Goal: Task Accomplishment & Management: Use online tool/utility

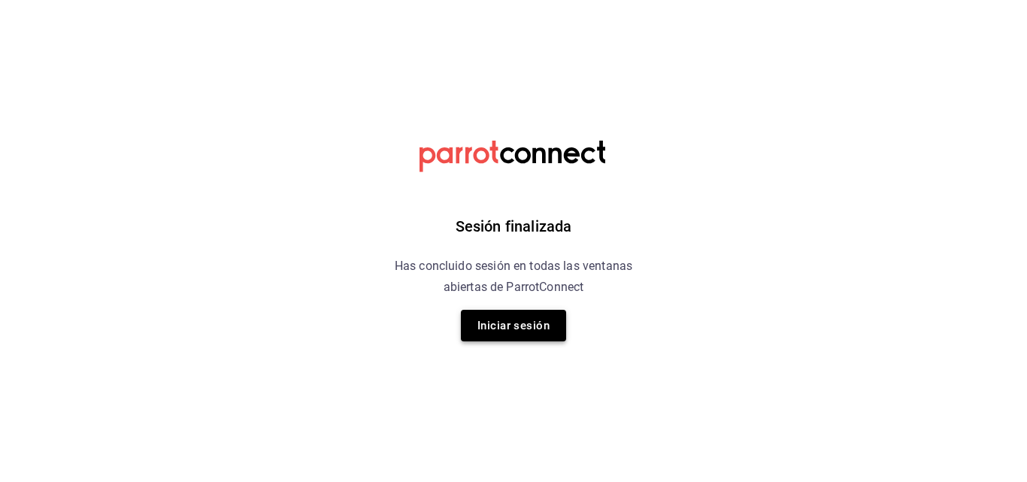
click at [524, 327] on button "Iniciar sesión" at bounding box center [513, 326] width 105 height 32
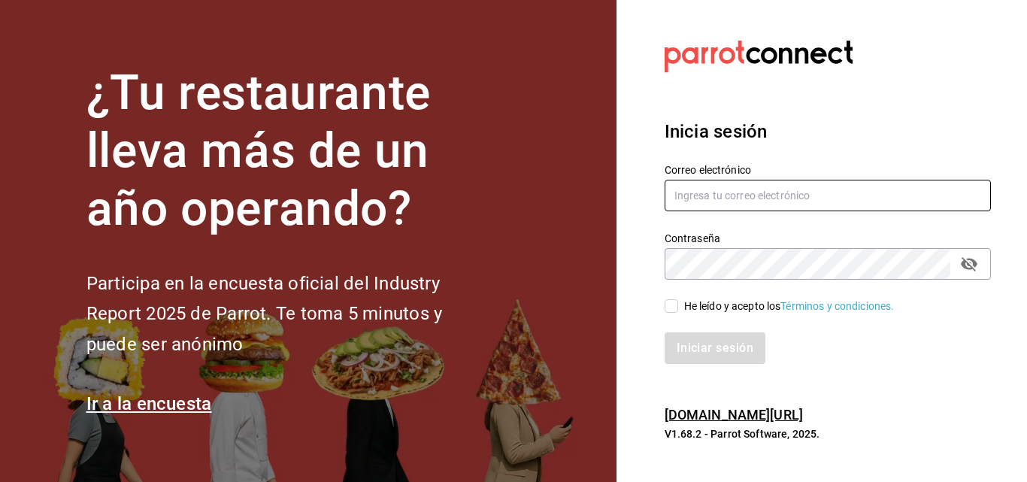
type input "gerencia@dominioncondesa.com"
click at [670, 300] on input "He leído y acepto los Términos y condiciones." at bounding box center [671, 306] width 14 height 14
checkbox input "true"
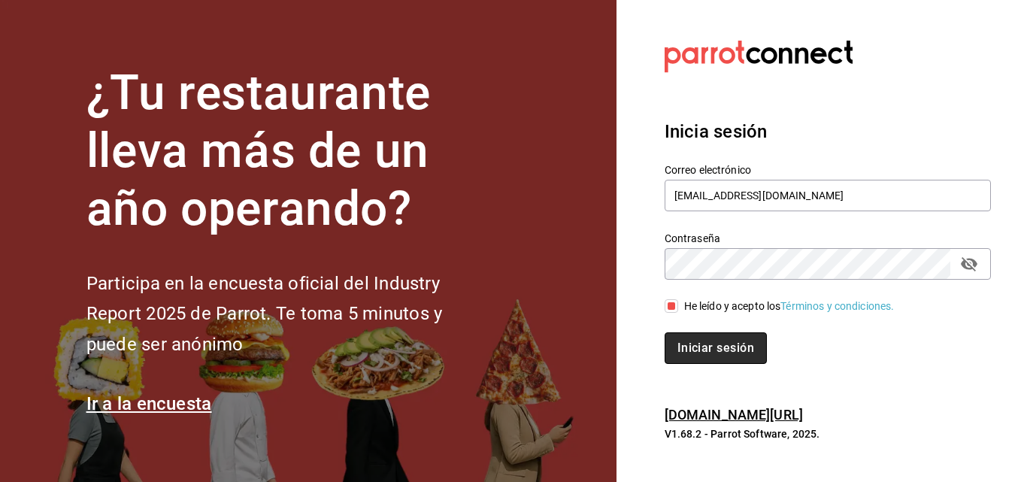
click at [690, 338] on button "Iniciar sesión" at bounding box center [715, 348] width 102 height 32
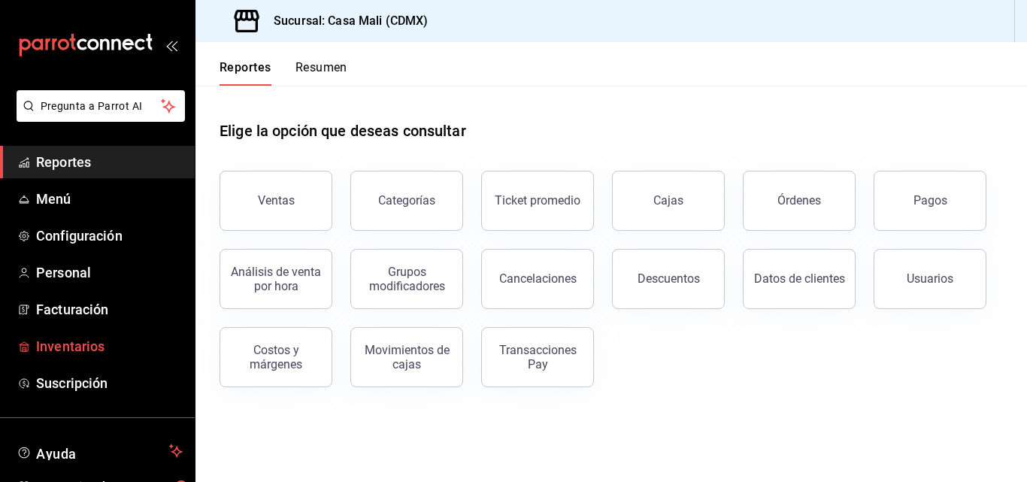
click at [72, 350] on span "Inventarios" at bounding box center [109, 346] width 147 height 20
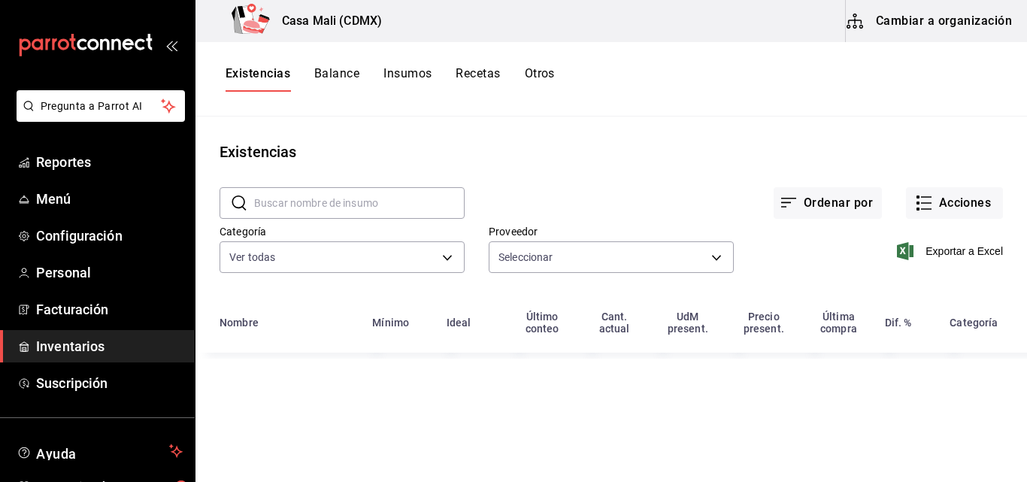
type input "d0079c8d-5b9f-4022-86fc-4db7b52d2248,13a7fb85-f5cb-4533-a1fe-fc2f79320132,96137…"
click at [469, 70] on button "Recetas" at bounding box center [477, 79] width 44 height 26
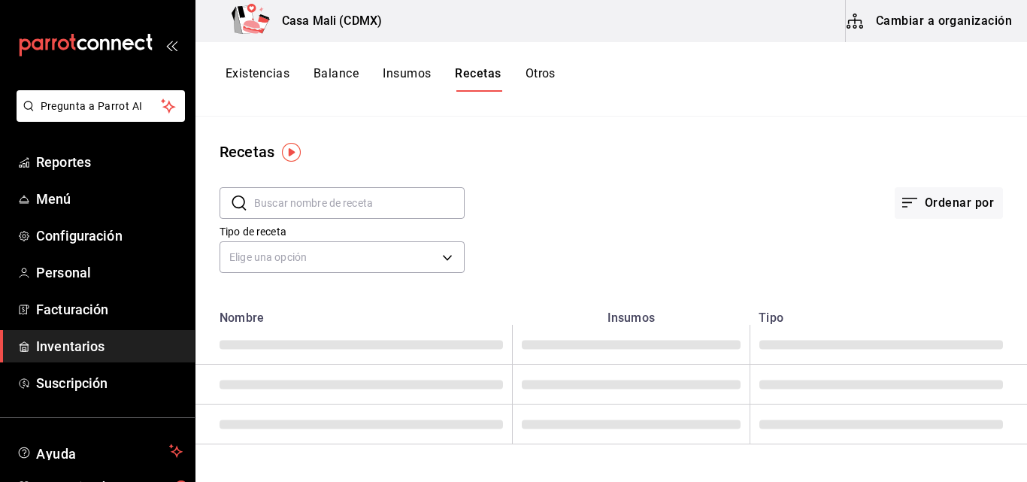
click at [273, 198] on input "text" at bounding box center [359, 203] width 210 height 30
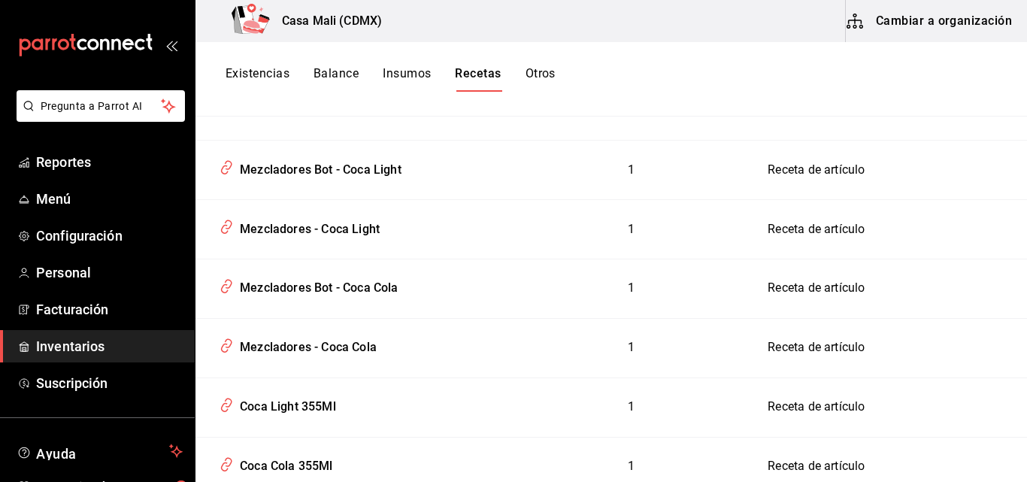
scroll to position [653, 0]
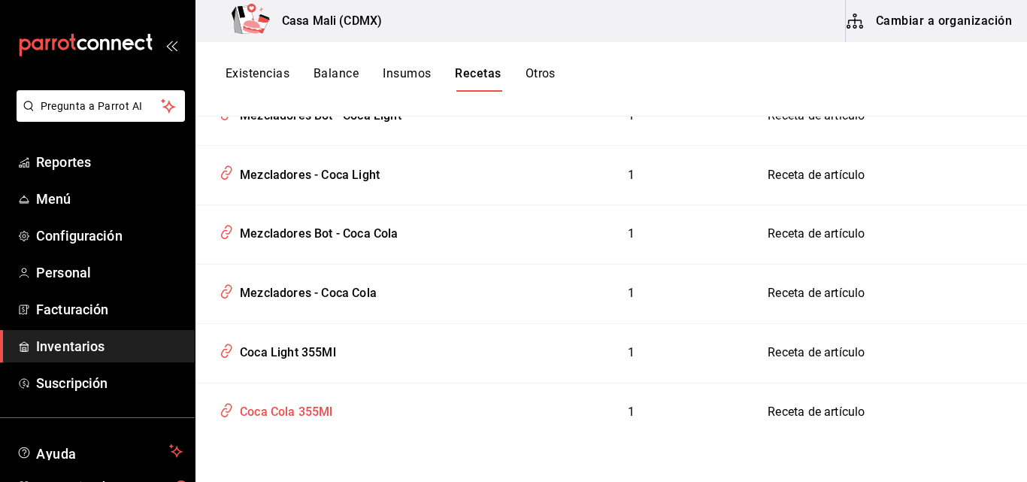
type input "COCA"
click at [297, 410] on div "Coca Cola 355Ml" at bounding box center [283, 409] width 99 height 23
